Goal: Find contact information: Find contact information

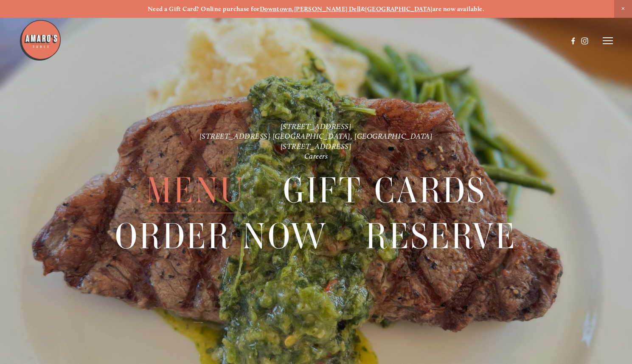
click at [197, 189] on span "Menu" at bounding box center [195, 190] width 99 height 46
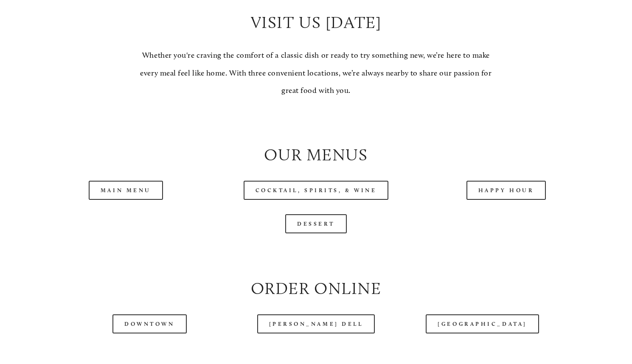
scroll to position [764, 0]
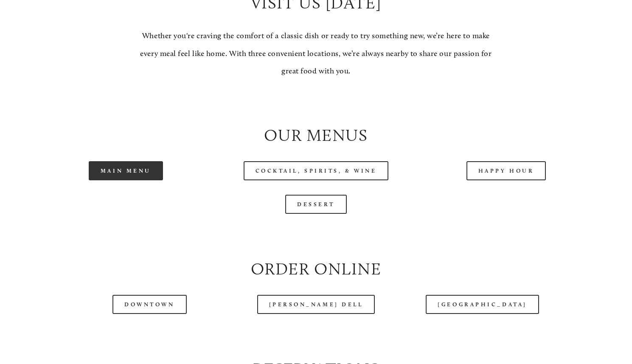
click at [135, 180] on link "Main Menu" at bounding box center [126, 170] width 74 height 19
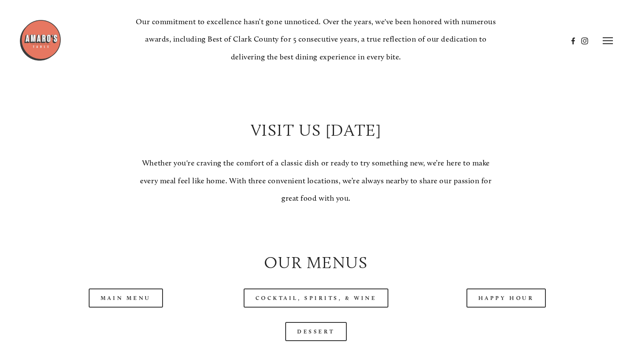
scroll to position [594, 0]
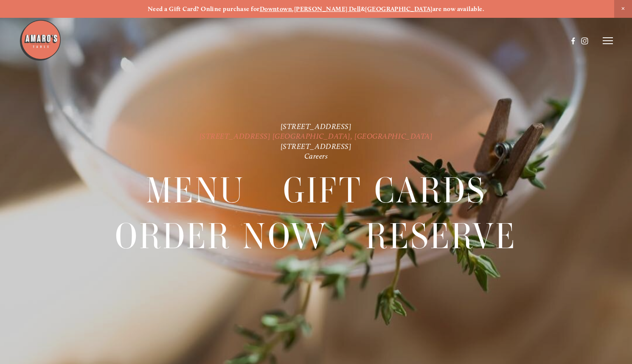
click at [301, 134] on link "[STREET_ADDRESS] [GEOGRAPHIC_DATA], [GEOGRAPHIC_DATA]" at bounding box center [316, 136] width 233 height 9
click at [281, 124] on link "[STREET_ADDRESS]" at bounding box center [316, 126] width 71 height 9
click at [324, 136] on link "[STREET_ADDRESS] [GEOGRAPHIC_DATA], [GEOGRAPHIC_DATA]" at bounding box center [316, 136] width 233 height 9
